Goal: Navigation & Orientation: Find specific page/section

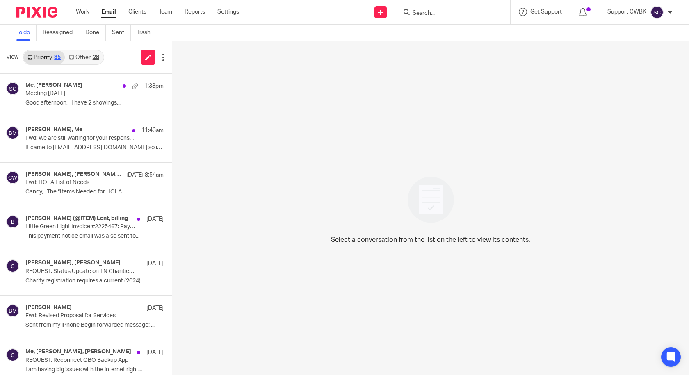
click at [85, 57] on link "Other 28" at bounding box center [84, 57] width 38 height 13
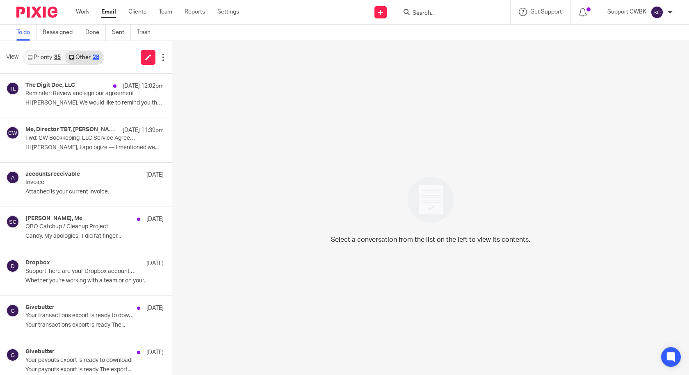
click at [40, 54] on link "Priority 35" at bounding box center [43, 57] width 41 height 13
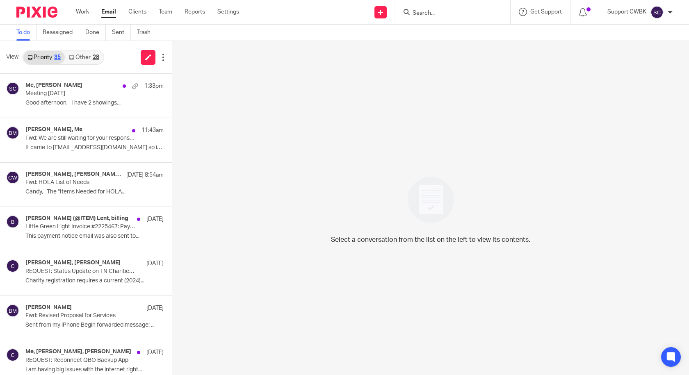
click at [83, 60] on link "Other 28" at bounding box center [84, 57] width 38 height 13
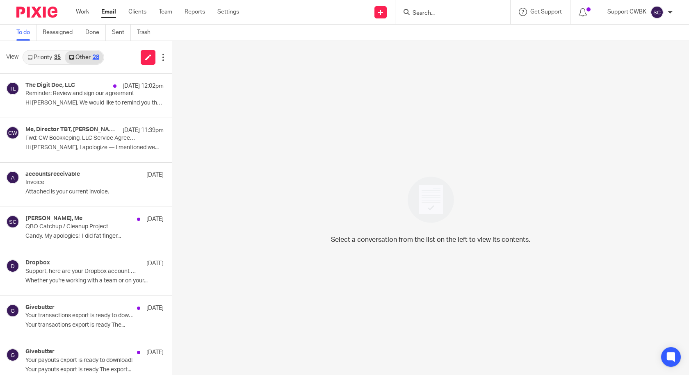
click at [37, 57] on link "Priority 35" at bounding box center [43, 57] width 41 height 13
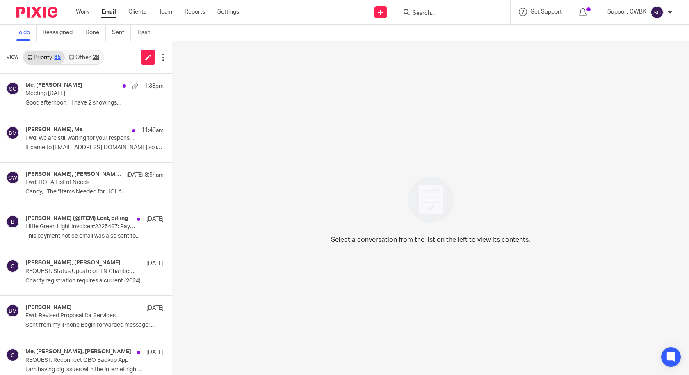
click at [82, 56] on link "Other 28" at bounding box center [84, 57] width 38 height 13
click at [77, 54] on link "Other 28" at bounding box center [84, 57] width 38 height 13
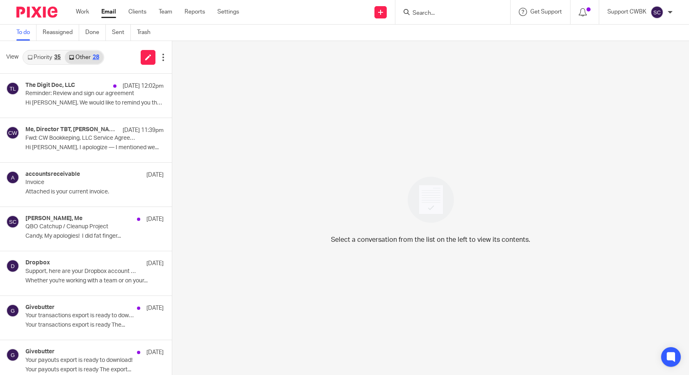
click at [43, 55] on link "Priority 35" at bounding box center [43, 57] width 41 height 13
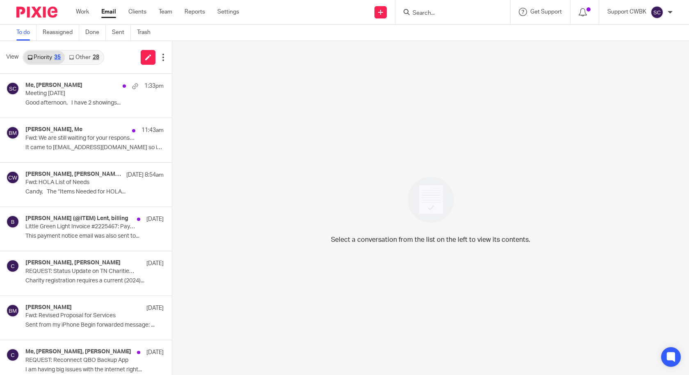
click at [84, 59] on link "Other 28" at bounding box center [84, 57] width 38 height 13
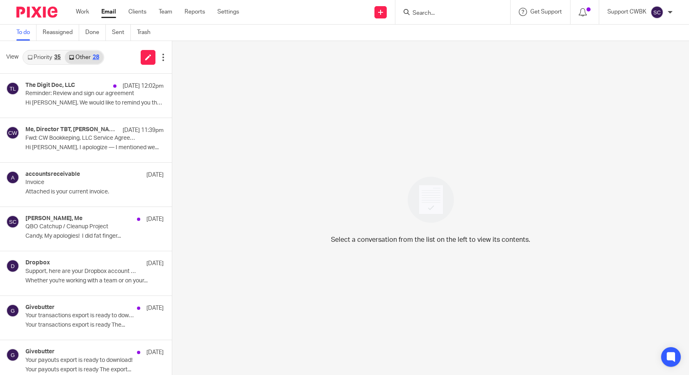
click at [43, 56] on link "Priority 35" at bounding box center [43, 57] width 41 height 13
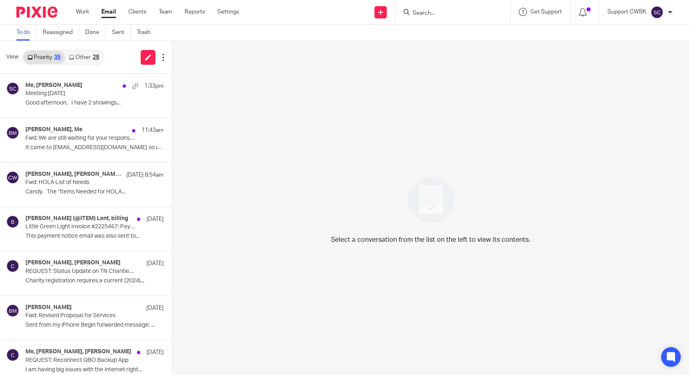
click at [77, 58] on link "Other 28" at bounding box center [84, 57] width 38 height 13
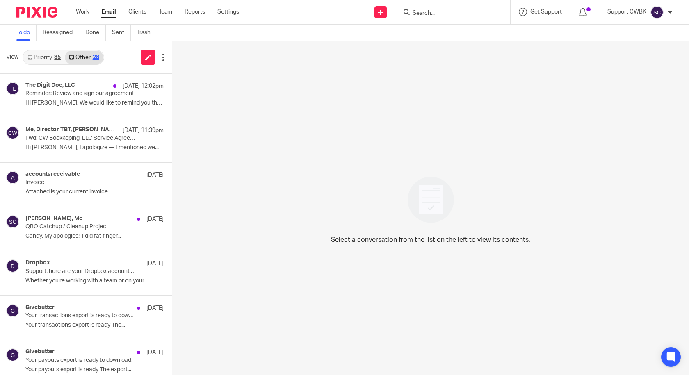
click at [46, 58] on link "Priority 35" at bounding box center [43, 57] width 41 height 13
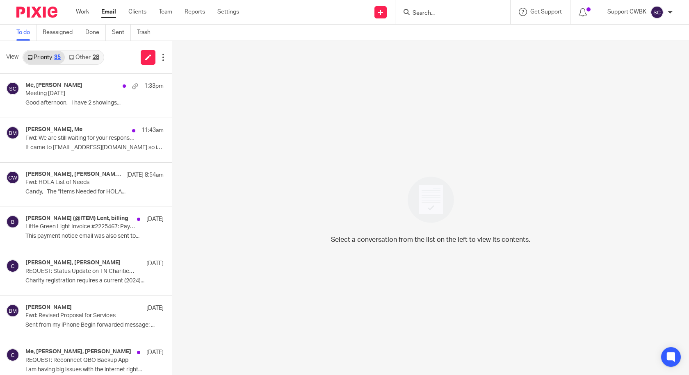
click at [83, 60] on link "Other 28" at bounding box center [84, 57] width 38 height 13
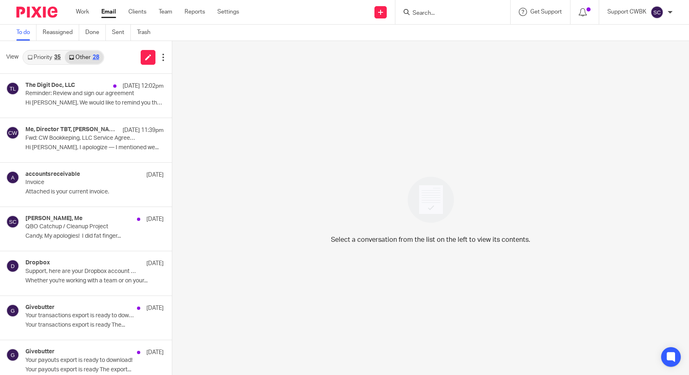
click at [36, 57] on link "Priority 35" at bounding box center [43, 57] width 41 height 13
